Goal: Information Seeking & Learning: Learn about a topic

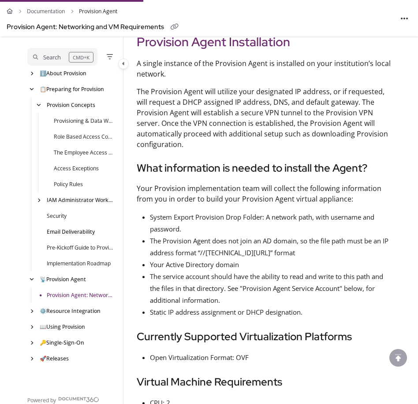
scroll to position [1017, 0]
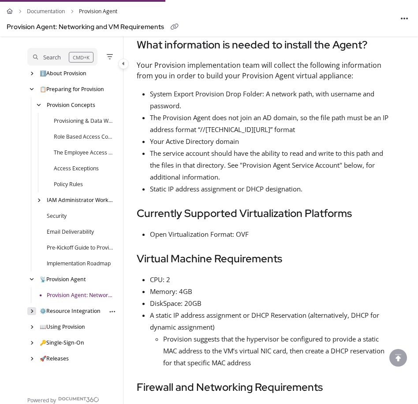
click at [33, 314] on div "arrow" at bounding box center [31, 310] width 9 height 7
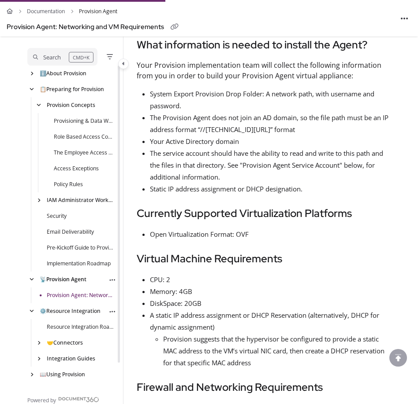
scroll to position [27, 0]
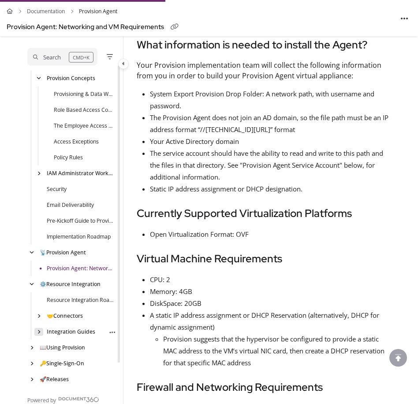
click at [39, 334] on icon "arrow" at bounding box center [38, 331] width 3 height 5
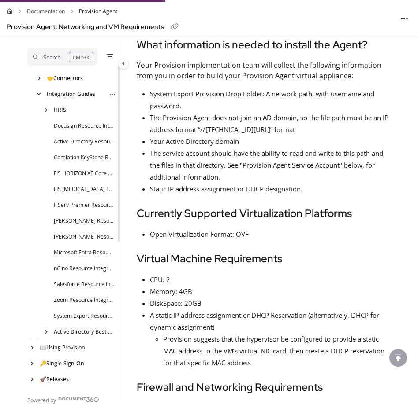
scroll to position [0, 0]
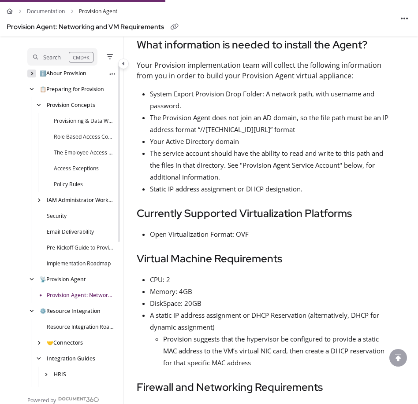
click at [36, 75] on div "arrow" at bounding box center [31, 73] width 9 height 7
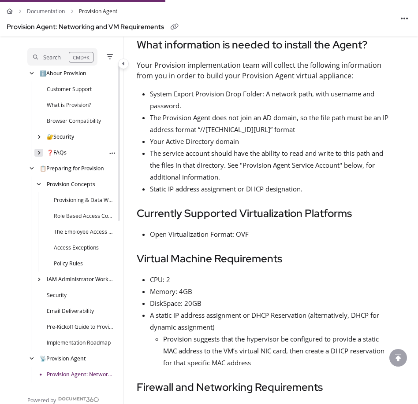
click at [40, 152] on icon "arrow" at bounding box center [38, 152] width 3 height 5
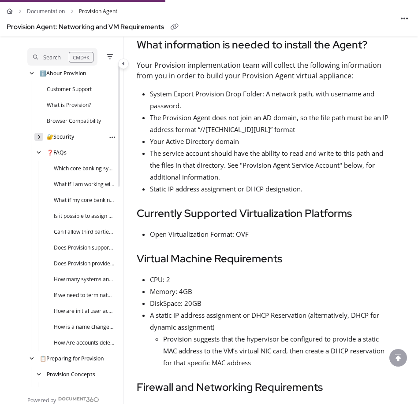
click at [37, 133] on div "arrow" at bounding box center [38, 136] width 9 height 7
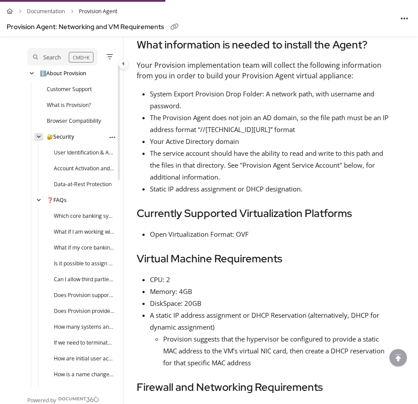
click at [37, 133] on div "arrow" at bounding box center [38, 136] width 9 height 7
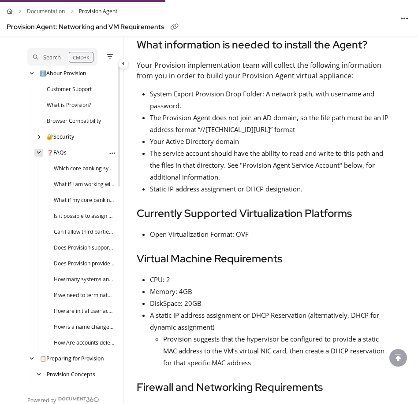
click at [41, 149] on div "arrow" at bounding box center [38, 152] width 9 height 7
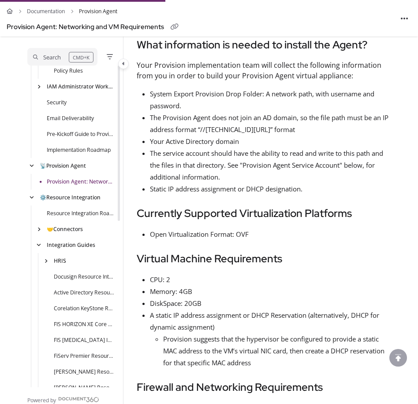
scroll to position [344, 0]
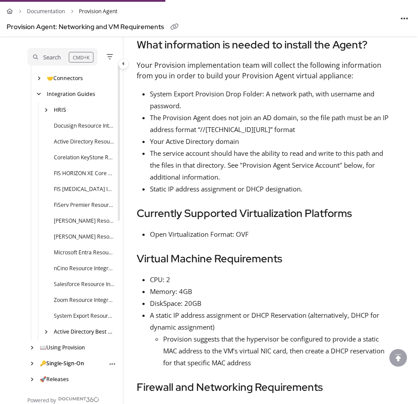
click at [57, 366] on link "🔑 Single-Sign-On" at bounding box center [62, 364] width 44 height 8
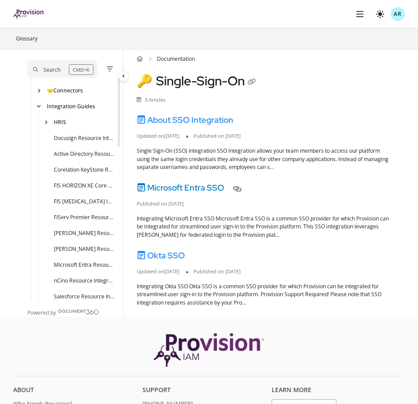
click at [185, 185] on link "Microsoft Entra SSO" at bounding box center [180, 187] width 87 height 11
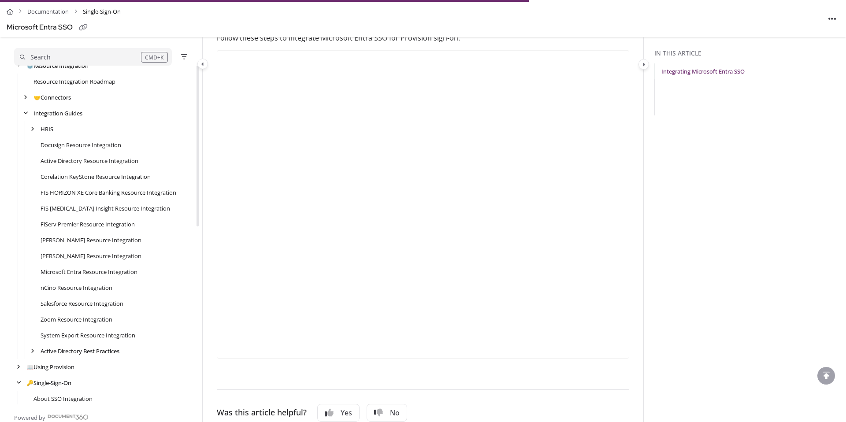
scroll to position [375, 0]
